Goal: Task Accomplishment & Management: Use online tool/utility

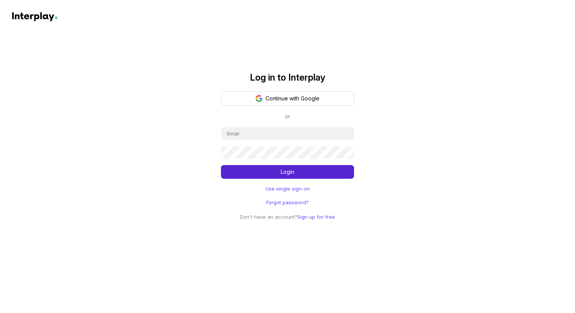
click at [274, 188] on link "Use single sign-on" at bounding box center [287, 189] width 44 height 8
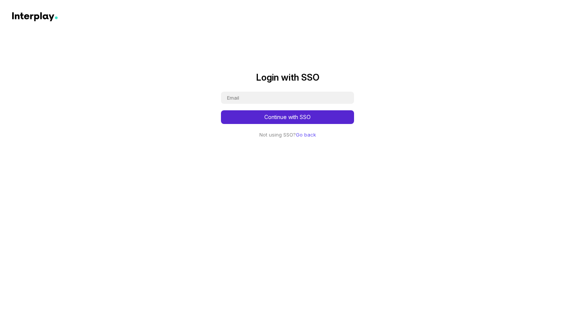
click at [268, 116] on button "Continue with SSO" at bounding box center [287, 117] width 133 height 14
click at [243, 95] on input "email" at bounding box center [287, 98] width 133 height 12
type input "sairohan.payasam@nielsen.com"
click at [264, 122] on button "Continue with SSO" at bounding box center [287, 117] width 133 height 14
